Goal: Task Accomplishment & Management: Use online tool/utility

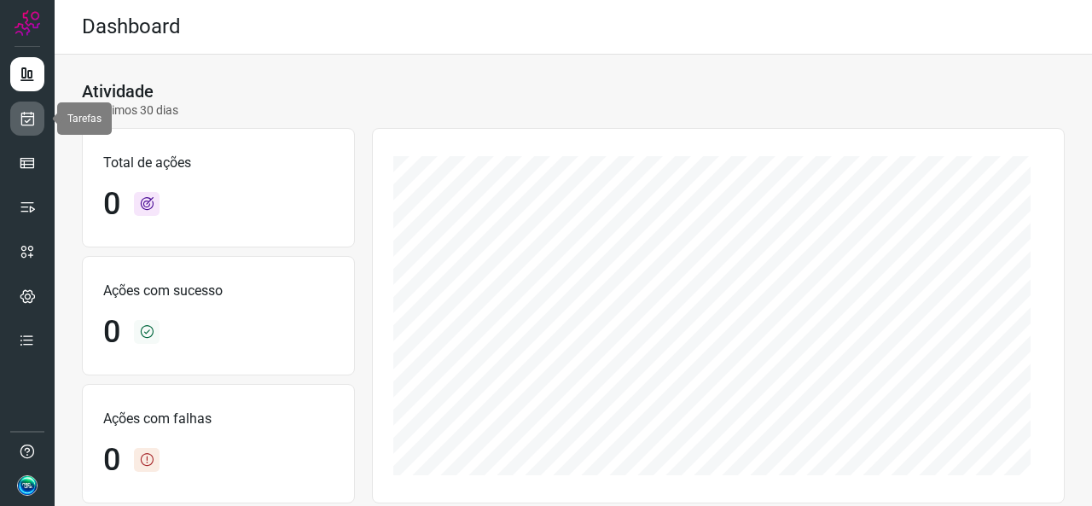
click at [39, 117] on link at bounding box center [27, 119] width 34 height 34
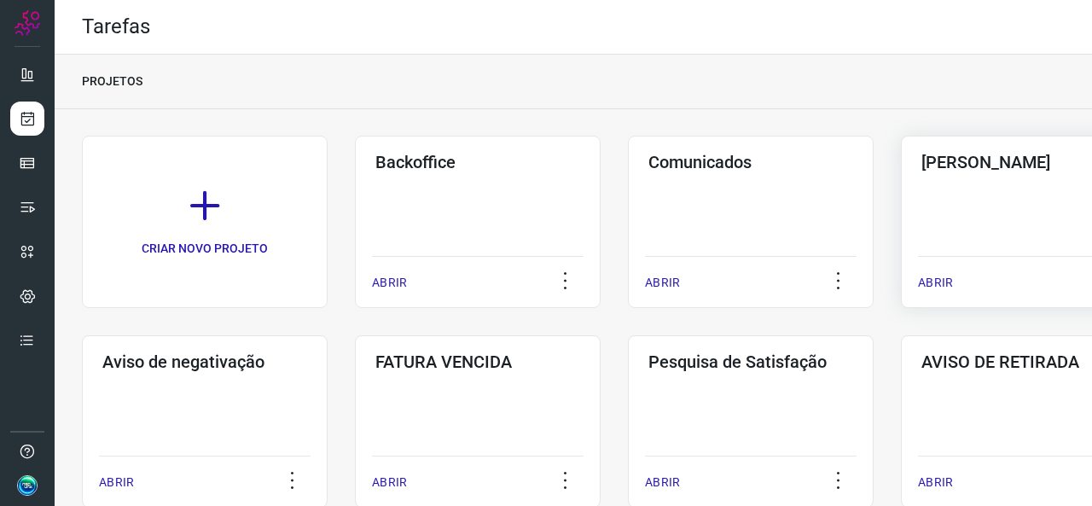
click at [954, 222] on div "Pós Serviço ABRIR" at bounding box center [1024, 222] width 246 height 172
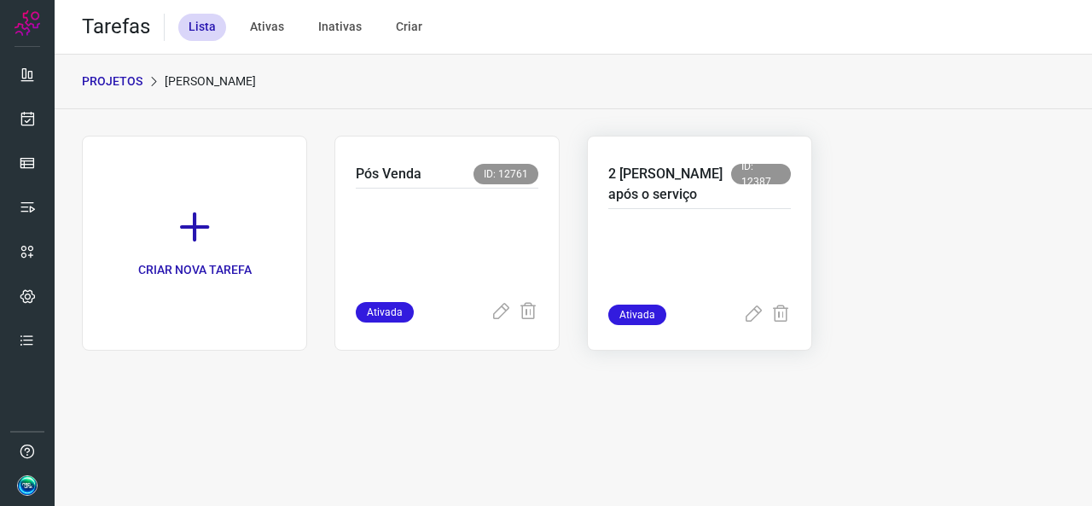
click at [605, 206] on div "2 [PERSON_NAME] após o serviço ID: 12387 Ativada" at bounding box center [699, 243] width 225 height 215
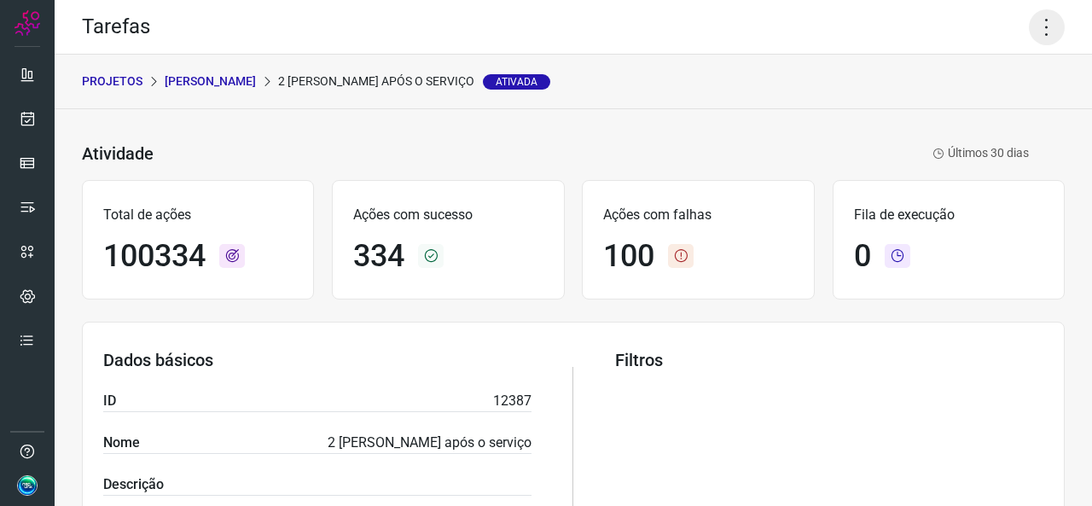
click at [1029, 29] on icon at bounding box center [1047, 27] width 36 height 36
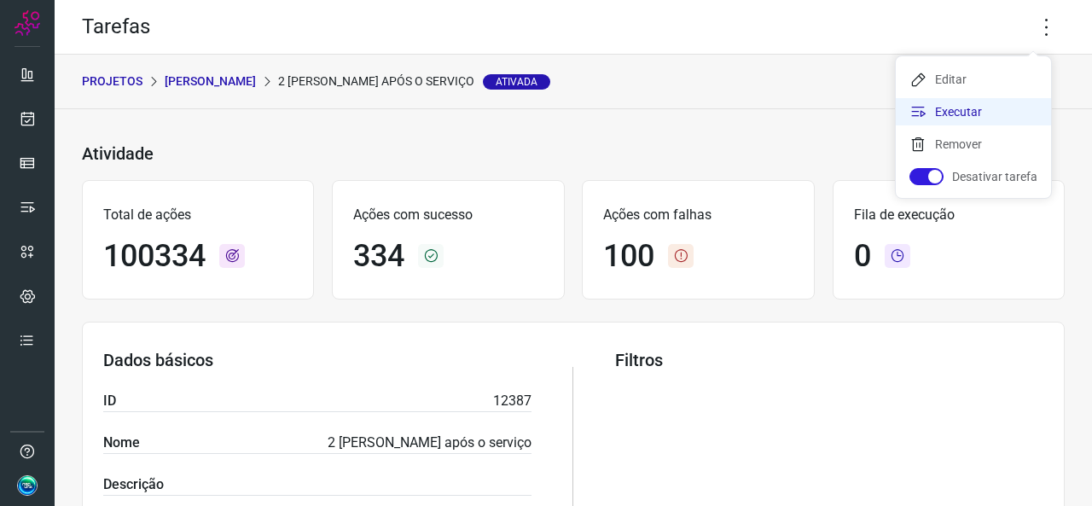
click at [947, 104] on li "Executar" at bounding box center [973, 111] width 155 height 27
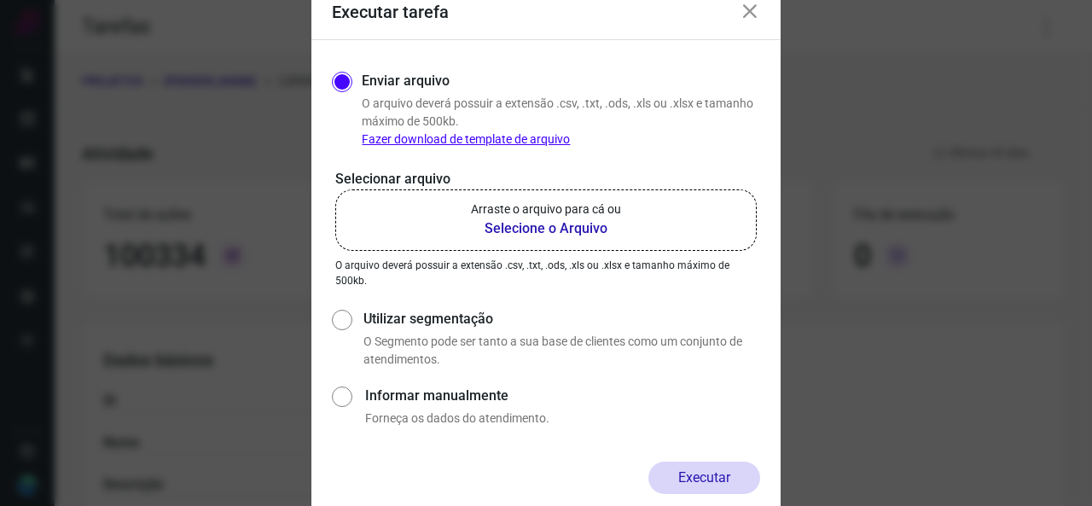
click at [511, 235] on b "Selecione o Arquivo" at bounding box center [546, 228] width 150 height 20
click at [0, 0] on input "Arraste o arquivo para cá ou Selecione o Arquivo" at bounding box center [0, 0] width 0 height 0
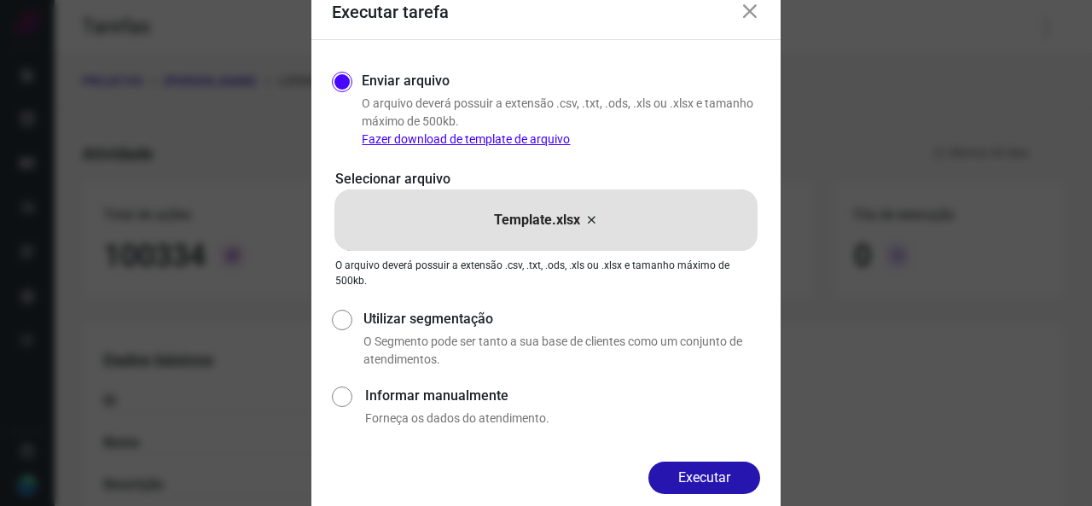
click at [678, 460] on div "Enviar arquivo O arquivo [PERSON_NAME] possuir a extensão .csv, .txt, .ods, .xl…" at bounding box center [545, 251] width 469 height 422
click at [690, 480] on button "Executar" at bounding box center [705, 478] width 112 height 32
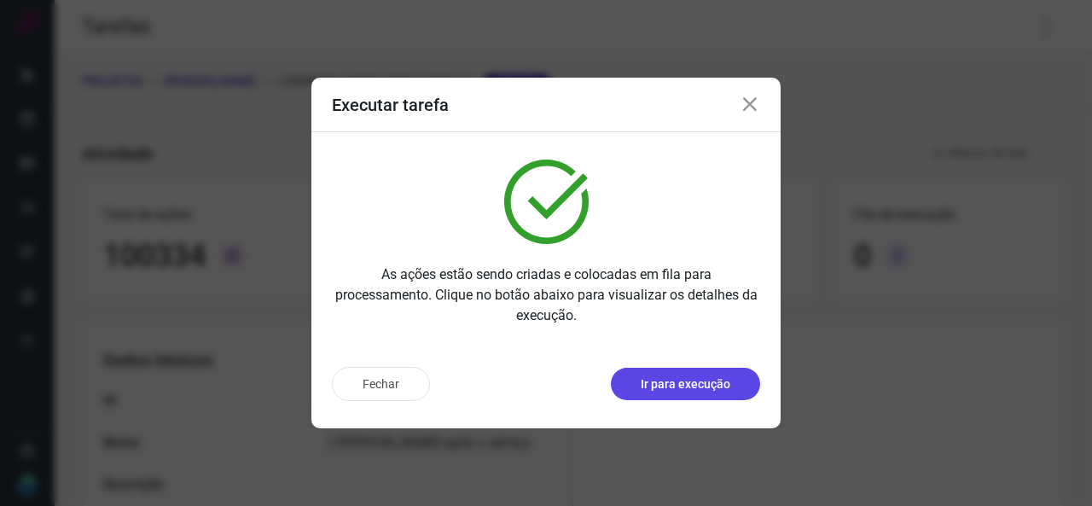
click at [691, 387] on p "Ir para execução" at bounding box center [686, 384] width 90 height 18
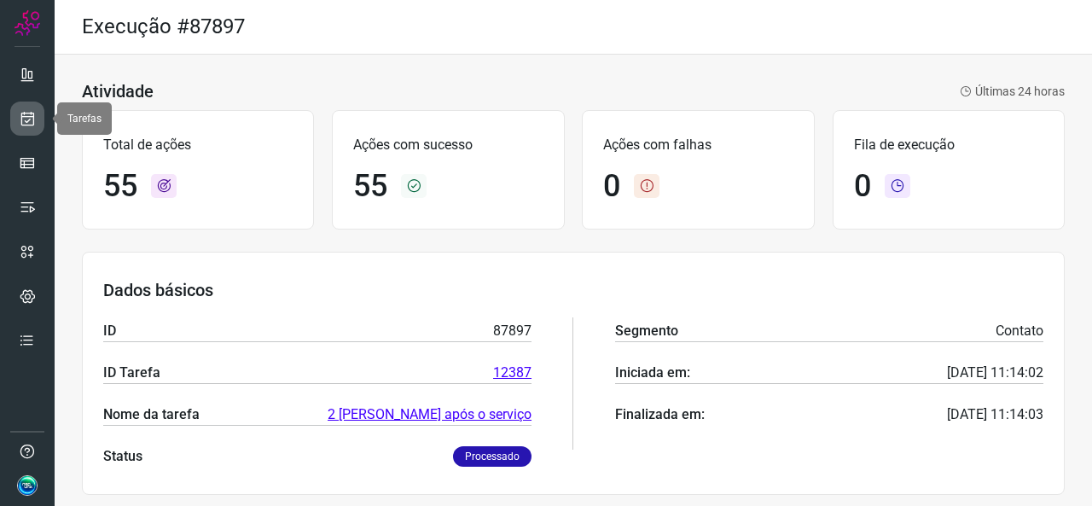
click at [35, 131] on link at bounding box center [27, 119] width 34 height 34
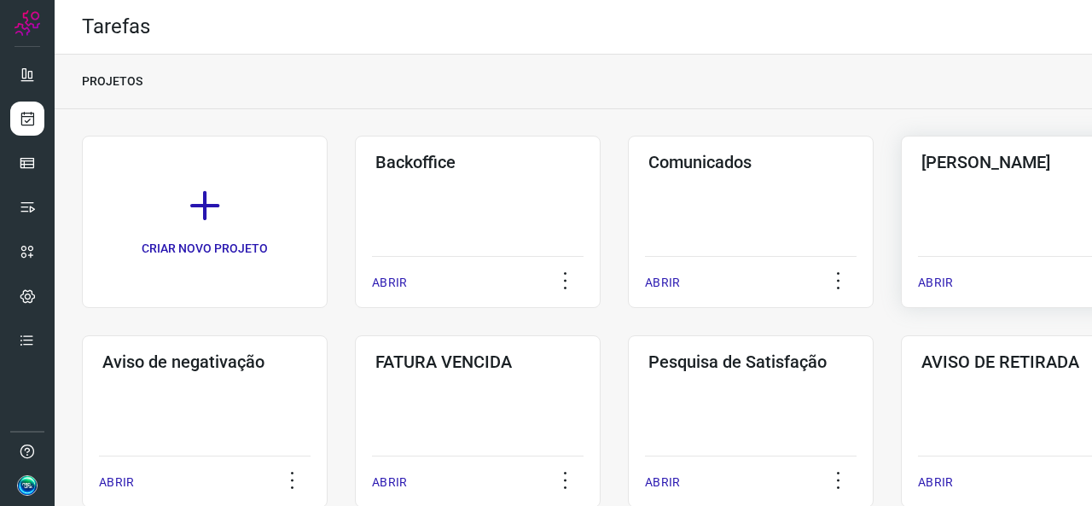
click at [958, 265] on div "ABRIR" at bounding box center [1024, 277] width 212 height 43
click at [937, 279] on p "ABRIR" at bounding box center [935, 283] width 35 height 18
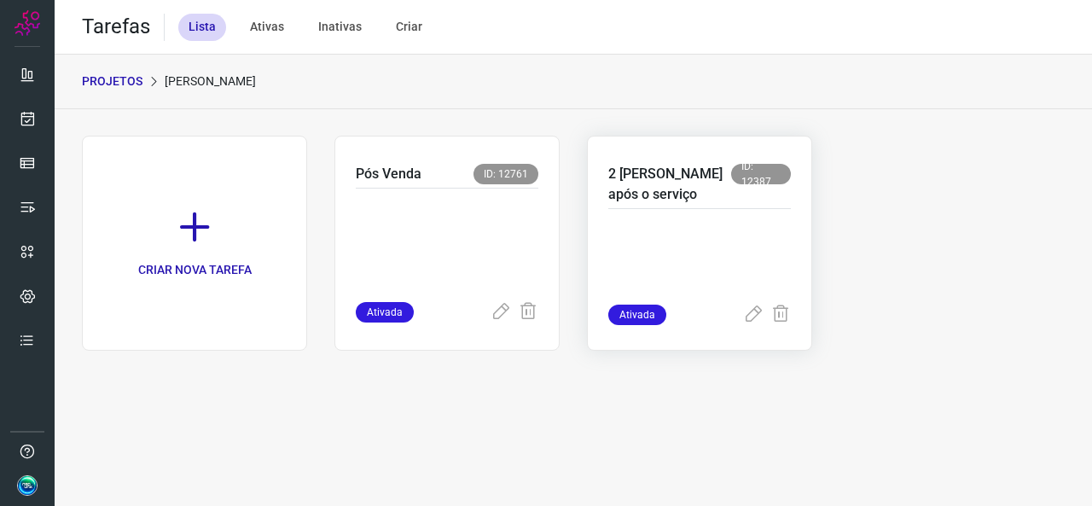
click at [688, 302] on p at bounding box center [699, 261] width 183 height 85
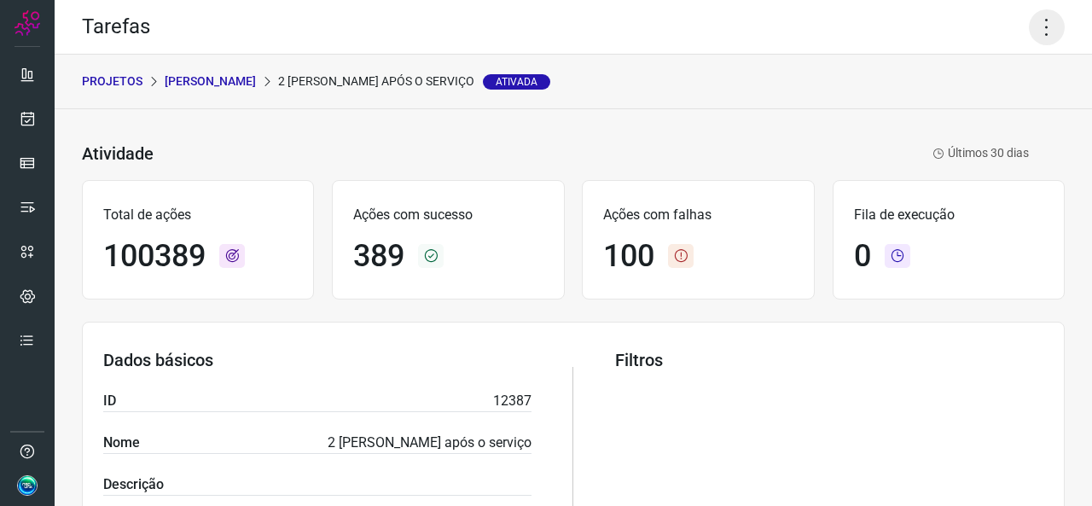
click at [1031, 30] on icon at bounding box center [1047, 27] width 36 height 36
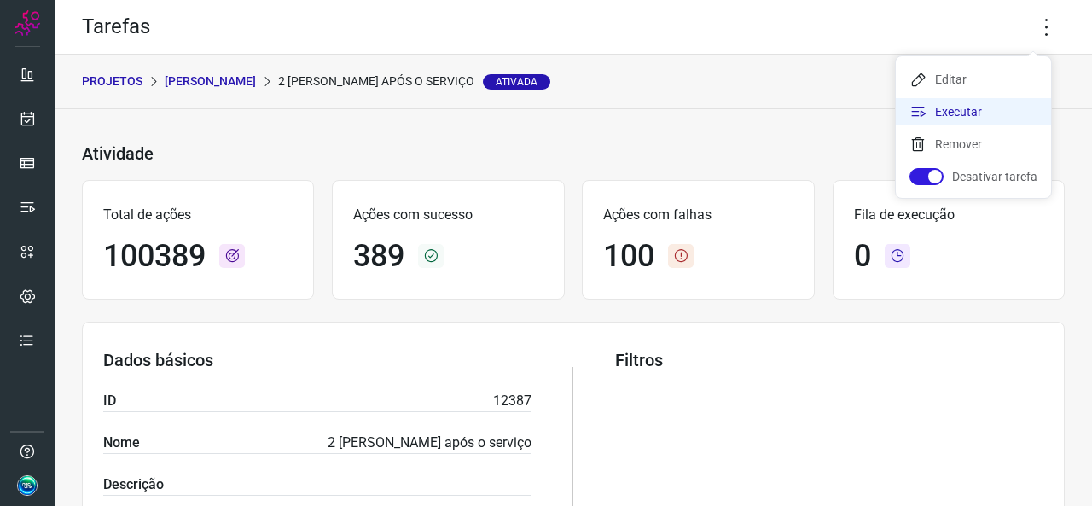
click at [911, 118] on icon at bounding box center [918, 111] width 17 height 17
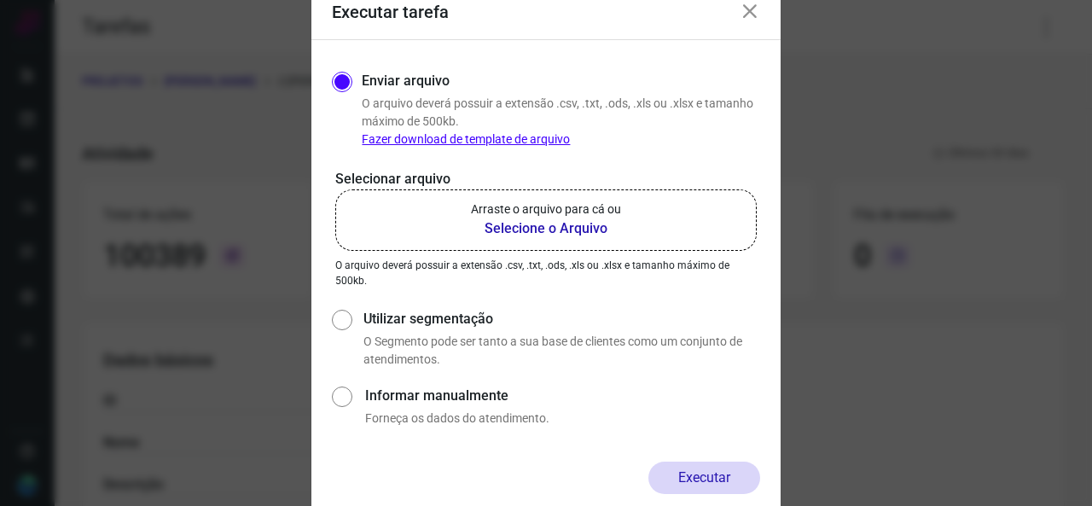
click at [585, 230] on b "Selecione o Arquivo" at bounding box center [546, 228] width 150 height 20
click at [0, 0] on input "Arraste o arquivo para cá ou Selecione o Arquivo" at bounding box center [0, 0] width 0 height 0
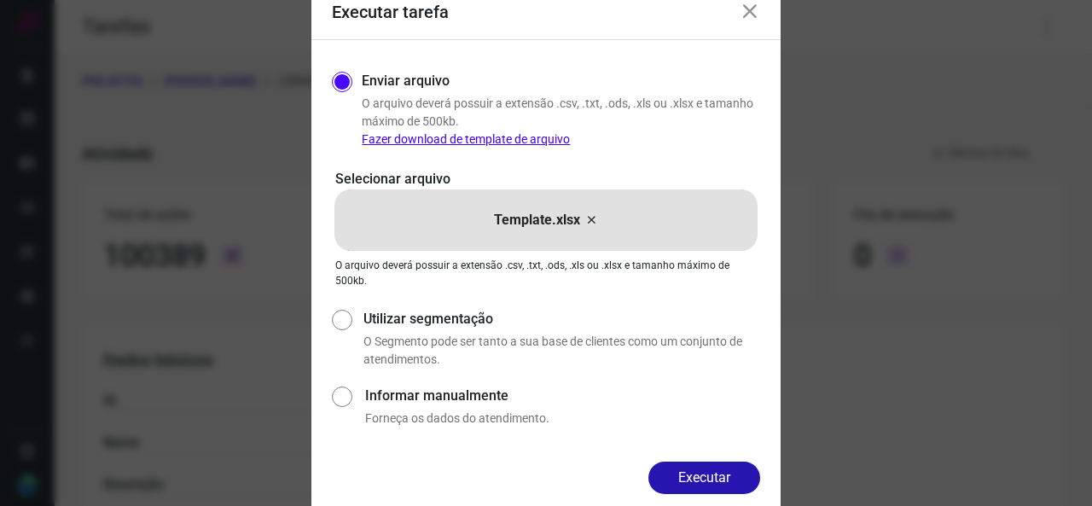
click at [695, 463] on button "Executar" at bounding box center [705, 478] width 112 height 32
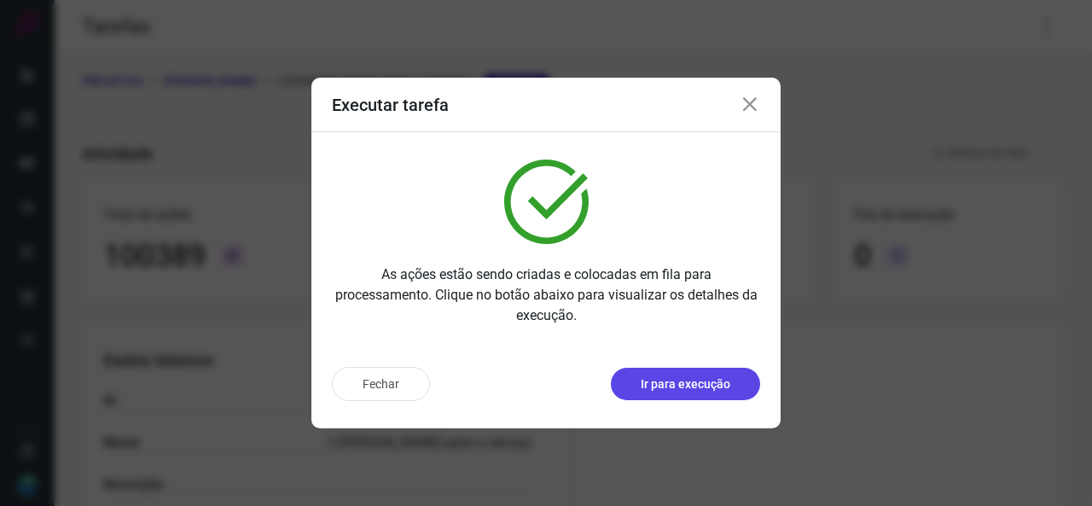
click at [690, 381] on p "Ir para execução" at bounding box center [686, 384] width 90 height 18
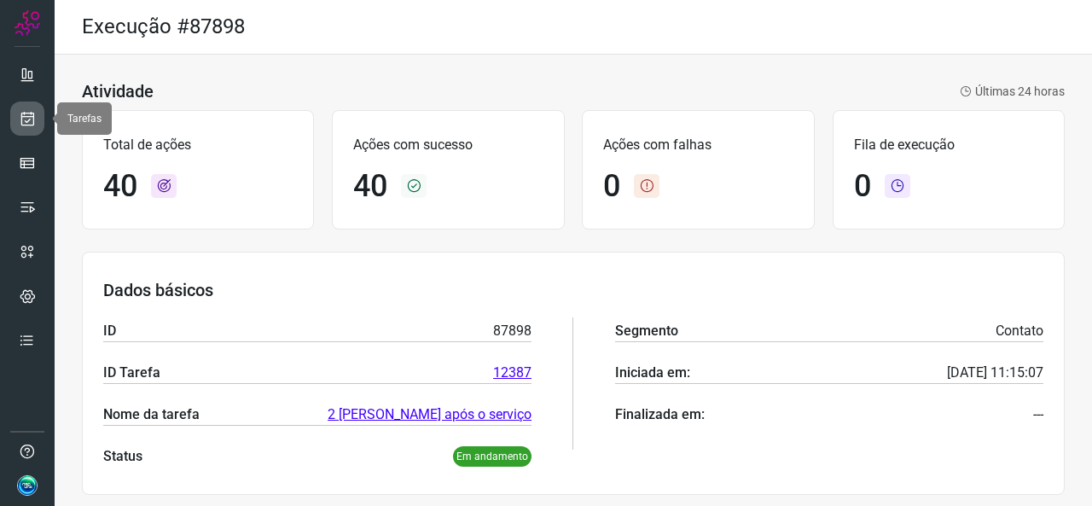
click at [15, 125] on link at bounding box center [27, 119] width 34 height 34
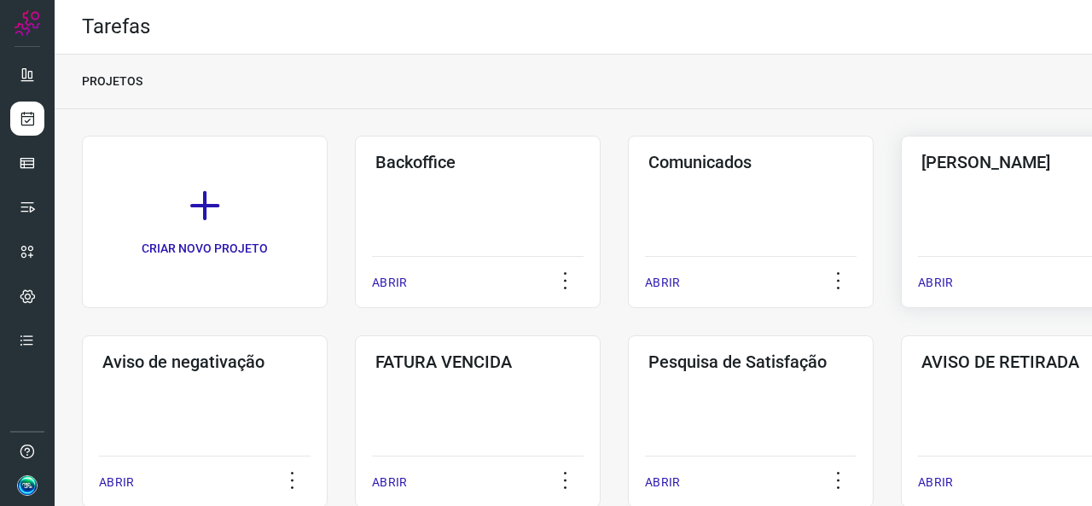
click at [985, 188] on div "Pós Serviço ABRIR" at bounding box center [1024, 222] width 246 height 172
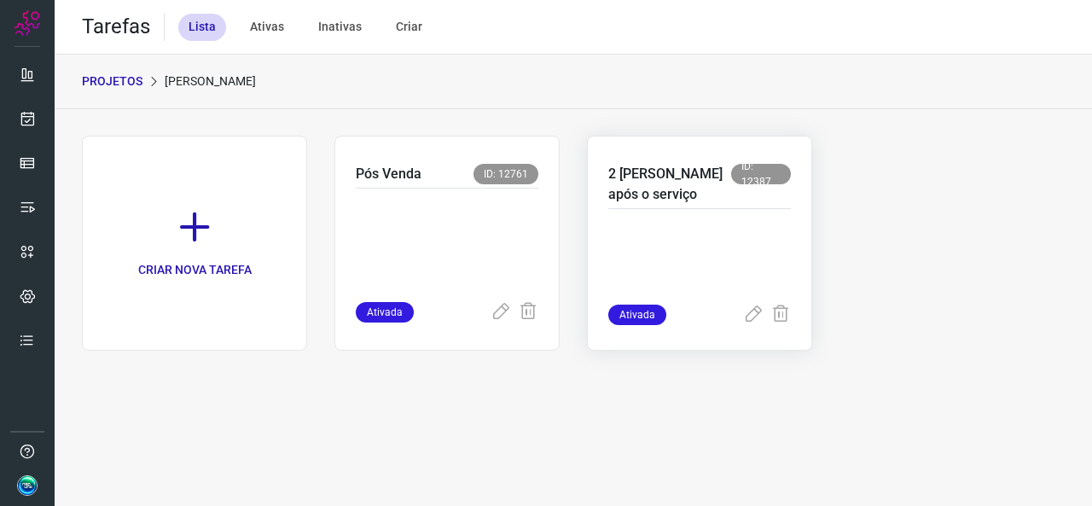
click at [679, 247] on p at bounding box center [699, 261] width 183 height 85
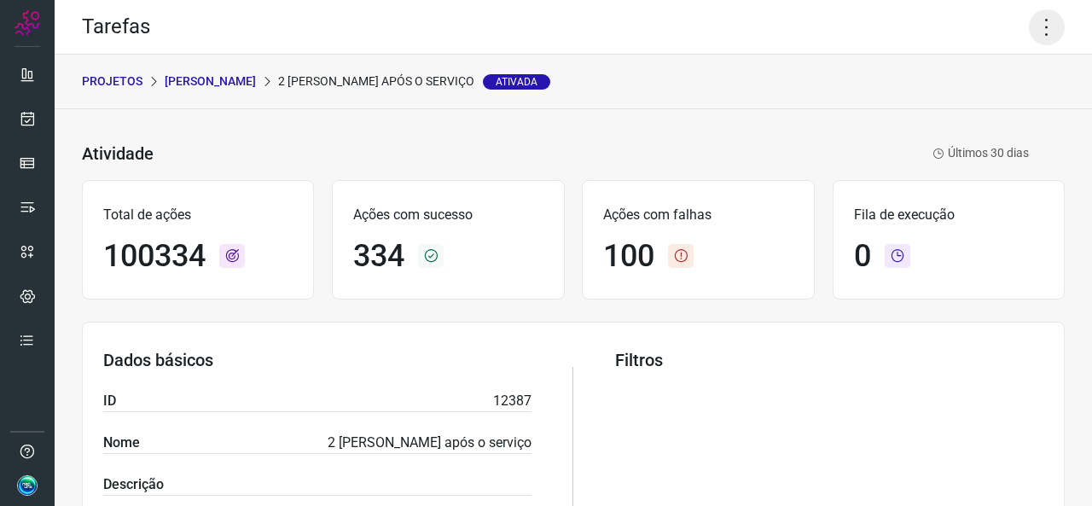
click at [1032, 40] on icon at bounding box center [1047, 27] width 36 height 36
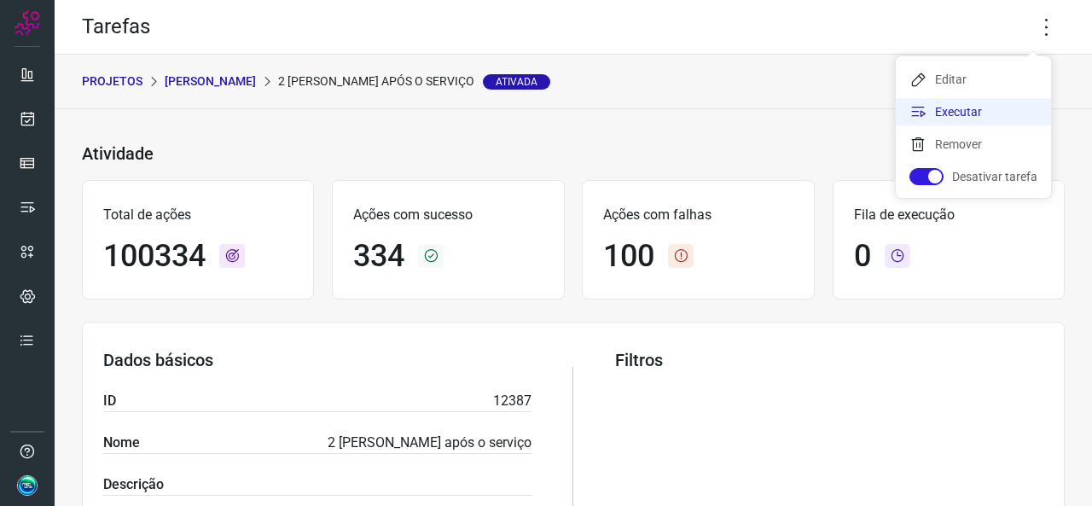
click at [955, 105] on li "Executar" at bounding box center [973, 111] width 155 height 27
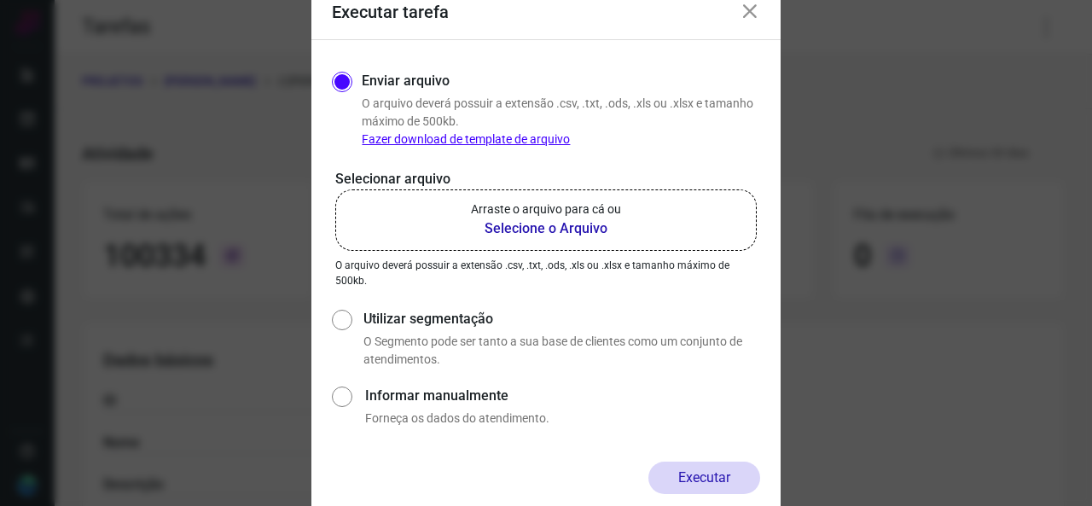
click at [525, 232] on b "Selecione o Arquivo" at bounding box center [546, 228] width 150 height 20
click at [0, 0] on input "Arraste o arquivo para cá ou Selecione o Arquivo" at bounding box center [0, 0] width 0 height 0
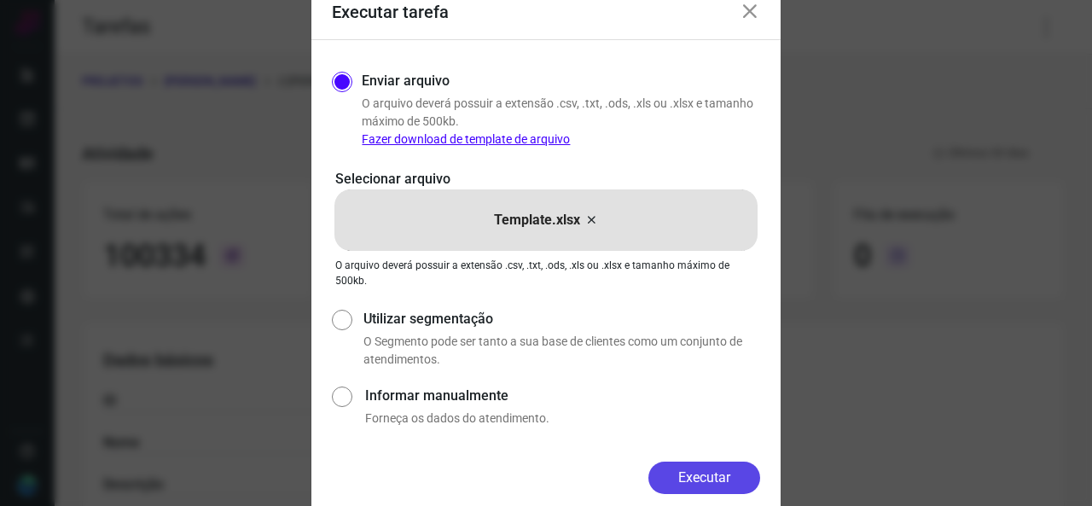
click at [705, 473] on button "Executar" at bounding box center [705, 478] width 112 height 32
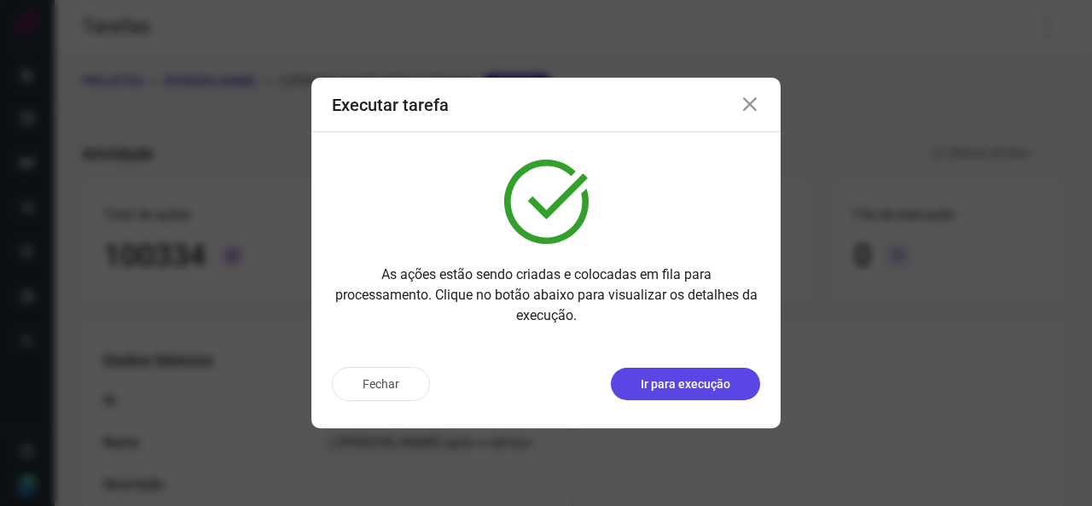
click at [687, 387] on p "Ir para execução" at bounding box center [686, 384] width 90 height 18
